Goal: Transaction & Acquisition: Subscribe to service/newsletter

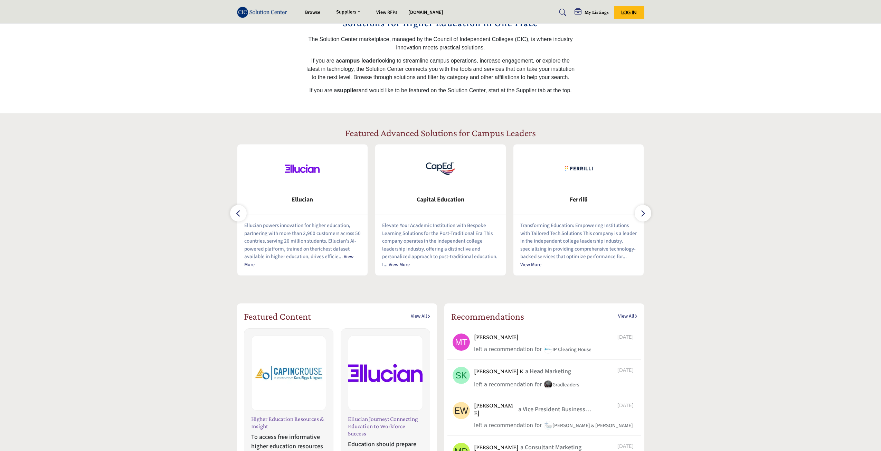
scroll to position [207, 0]
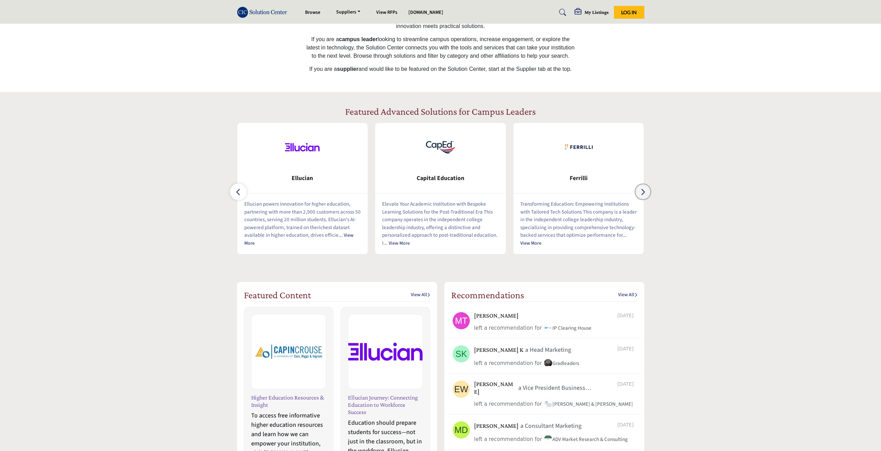
click at [647, 190] on button "button" at bounding box center [643, 192] width 17 height 17
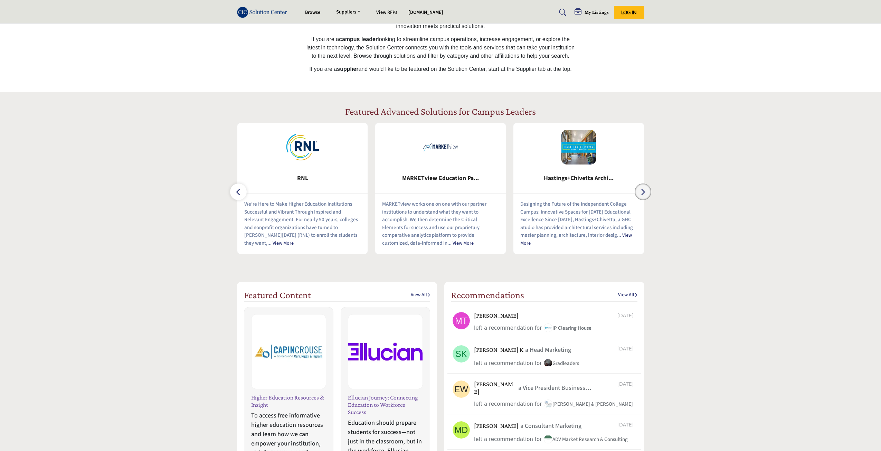
click at [647, 190] on button "button" at bounding box center [643, 192] width 17 height 17
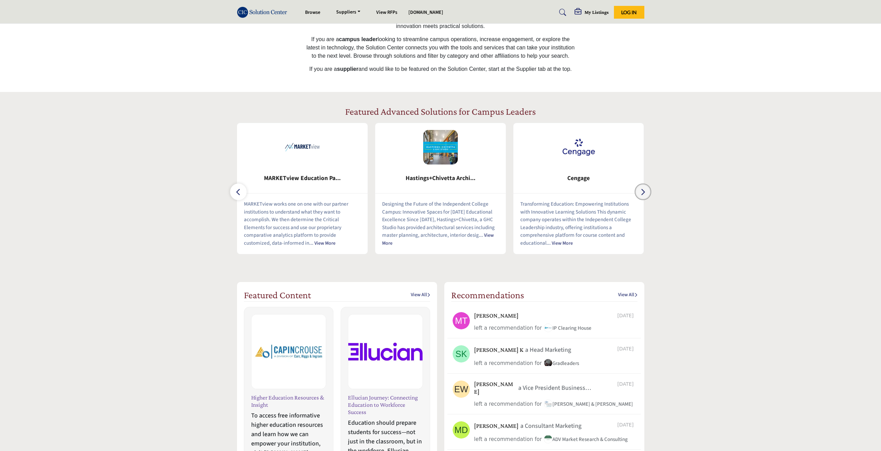
click at [647, 190] on button "button" at bounding box center [643, 192] width 17 height 17
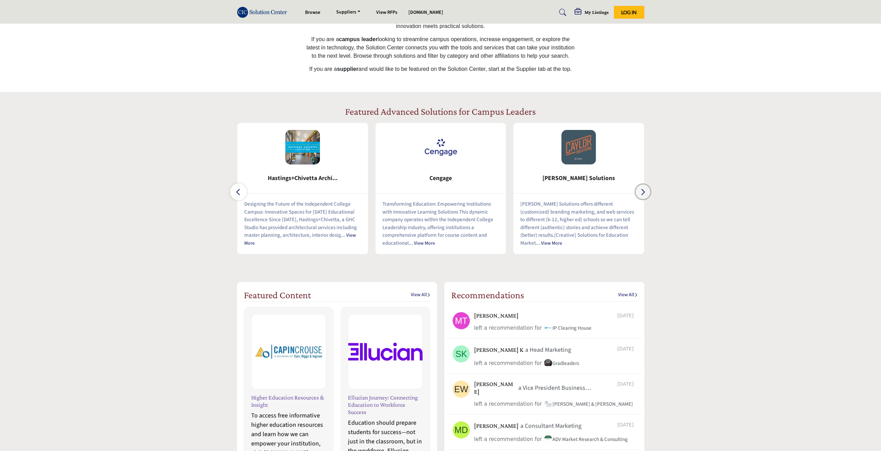
click at [647, 190] on button "button" at bounding box center [643, 192] width 17 height 17
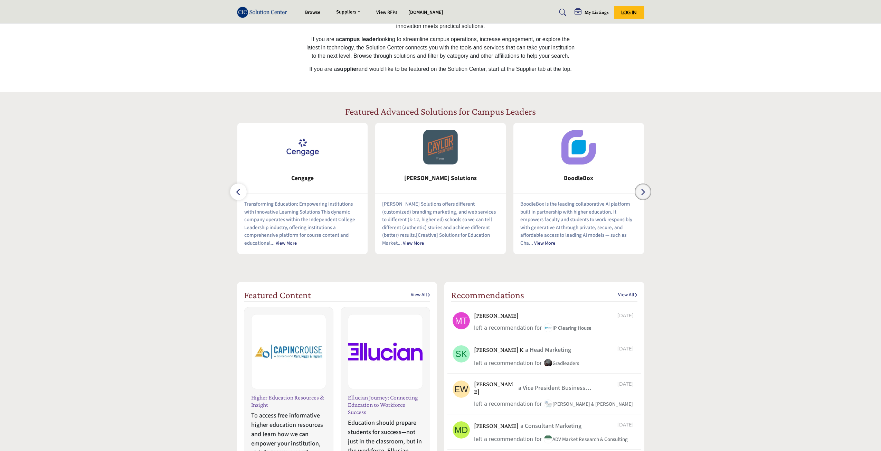
click at [647, 190] on button "button" at bounding box center [643, 192] width 17 height 17
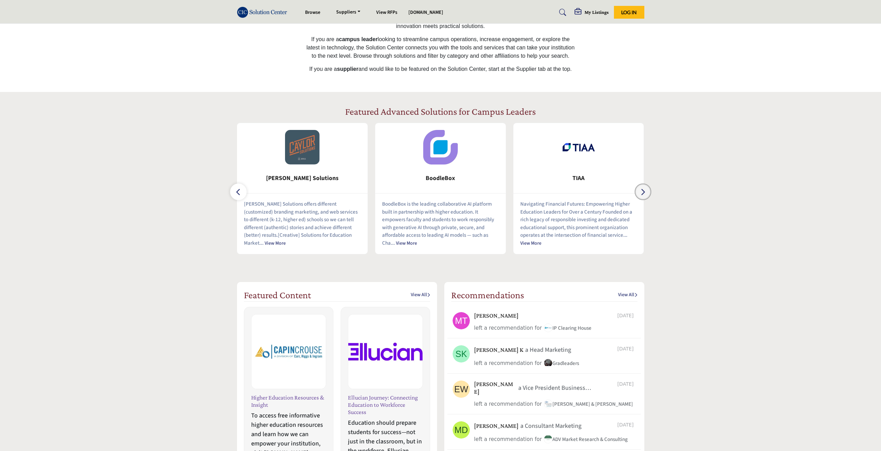
click at [647, 190] on button "button" at bounding box center [643, 192] width 17 height 17
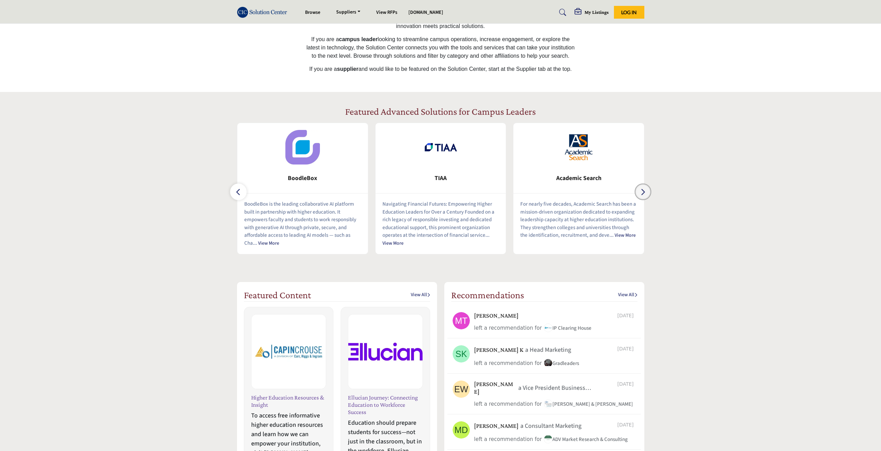
click at [647, 190] on button "button" at bounding box center [643, 192] width 17 height 17
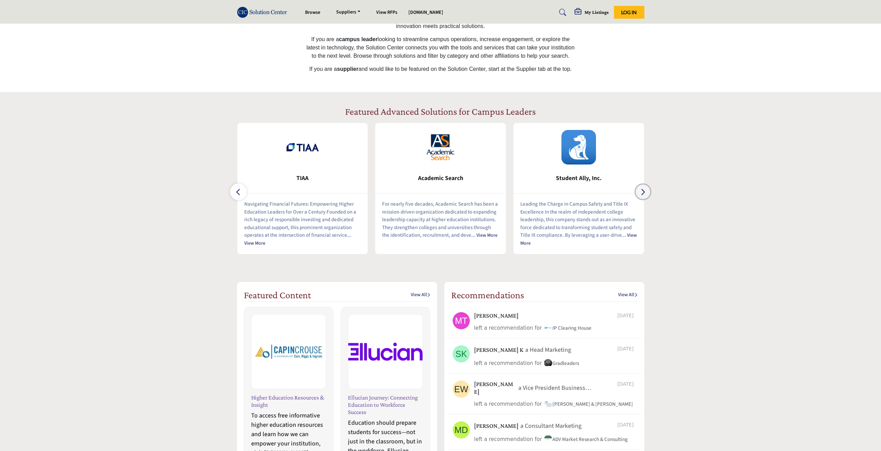
click at [647, 190] on button "button" at bounding box center [643, 192] width 17 height 17
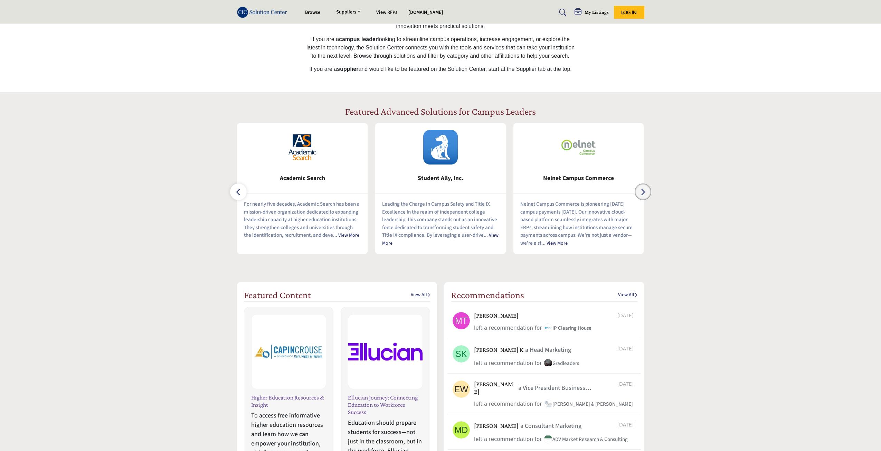
click at [647, 190] on button "button" at bounding box center [643, 192] width 17 height 17
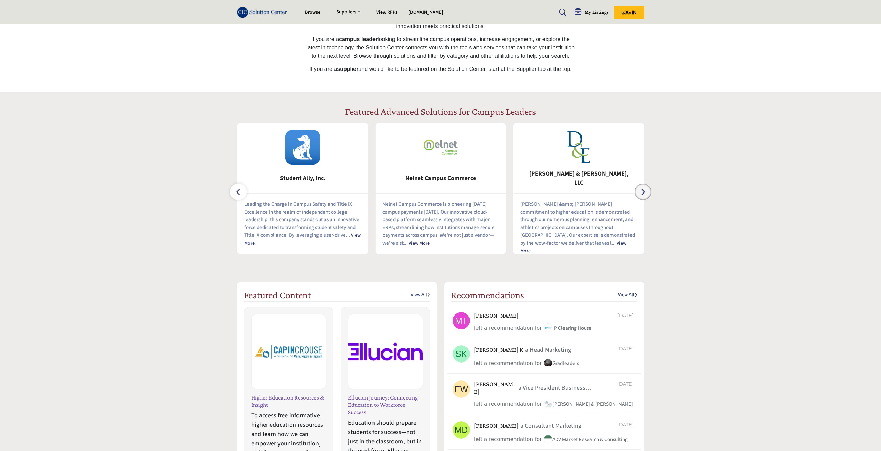
click at [647, 190] on button "button" at bounding box center [643, 192] width 17 height 17
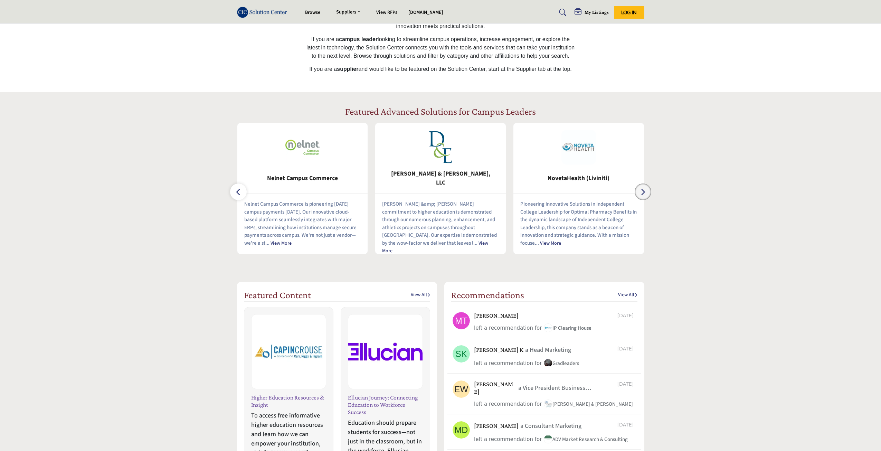
click at [647, 190] on button "button" at bounding box center [643, 192] width 17 height 17
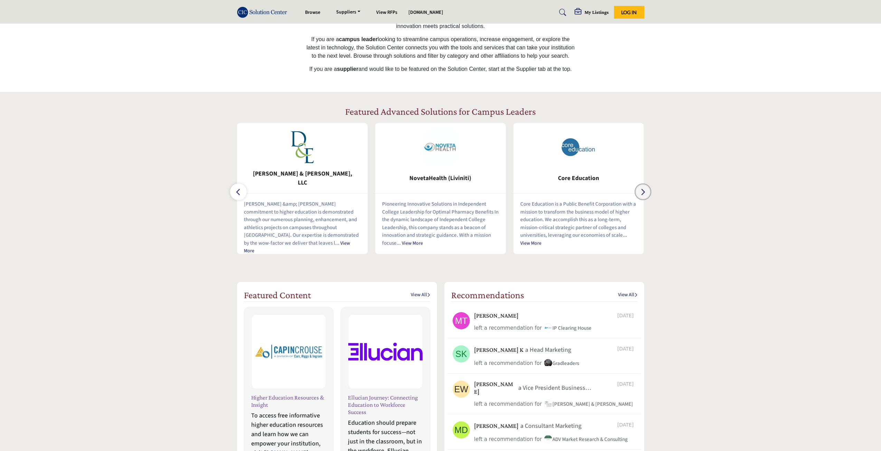
click at [647, 190] on button "button" at bounding box center [643, 192] width 17 height 17
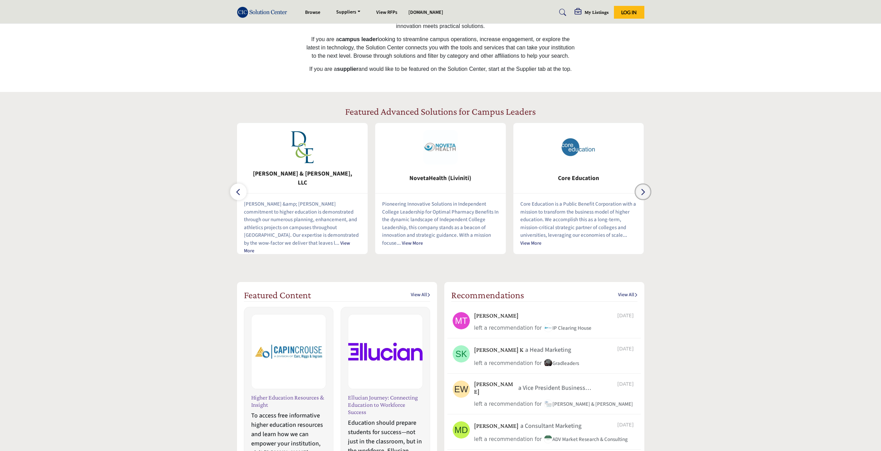
click at [647, 190] on button "button" at bounding box center [643, 192] width 17 height 17
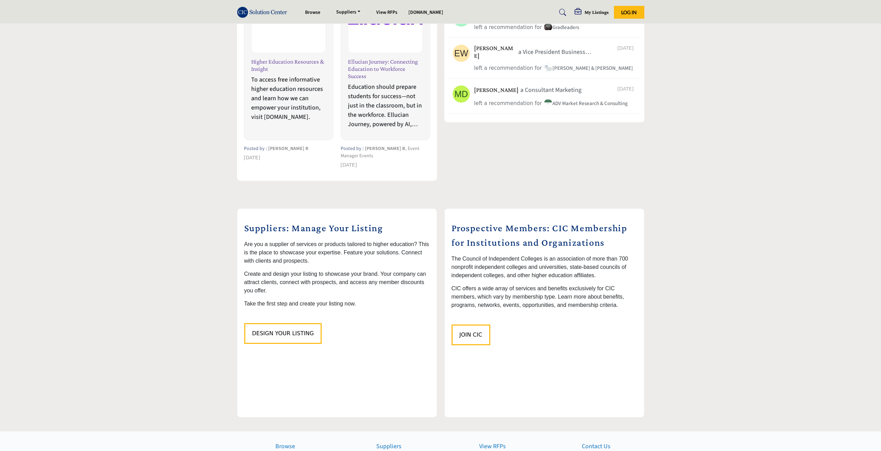
scroll to position [588, 0]
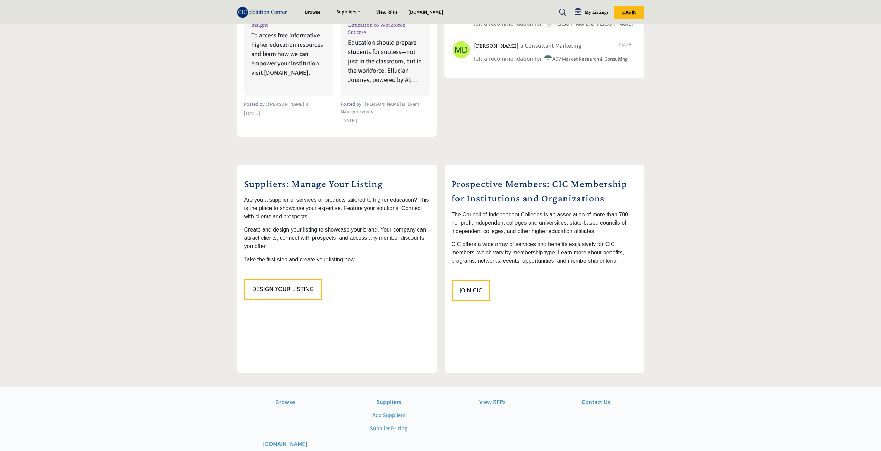
click at [536, 305] on div "Prospective Members: CIC Membership for Institutions and Organizations The Coun…" at bounding box center [545, 268] width 200 height 209
click at [458, 281] on button "Join CIC" at bounding box center [471, 290] width 39 height 21
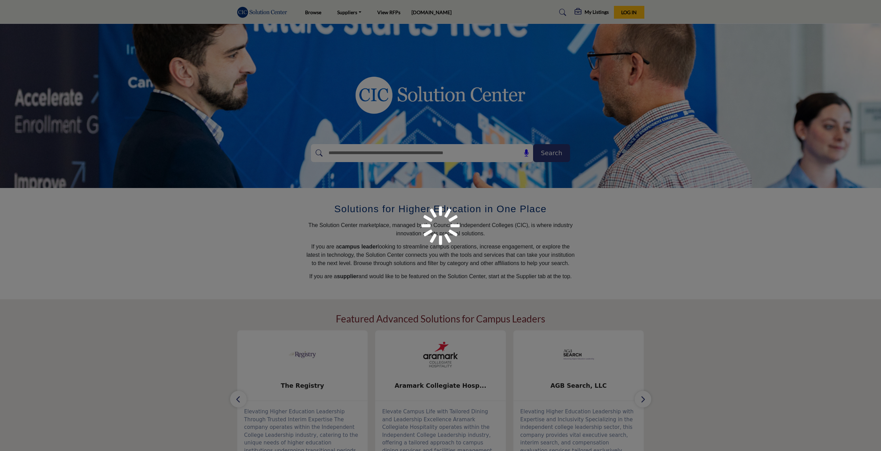
scroll to position [588, 0]
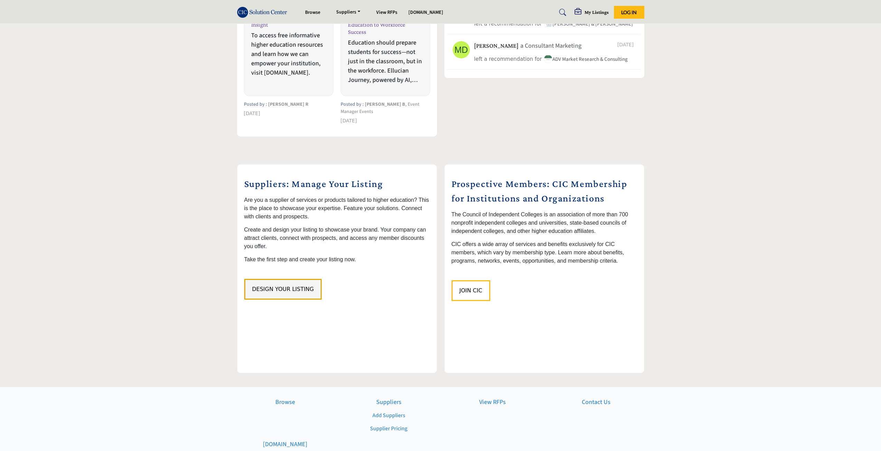
click at [284, 286] on span "Design Your Listing" at bounding box center [283, 289] width 62 height 7
